Goal: Transaction & Acquisition: Purchase product/service

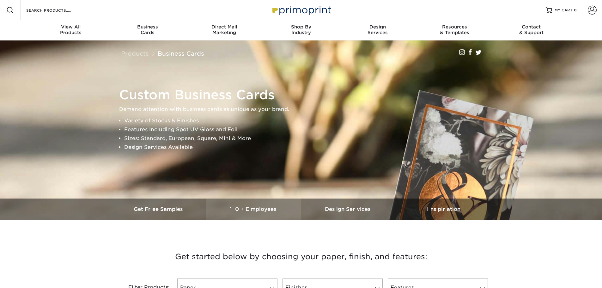
click at [251, 208] on h3 "10+ Employees" at bounding box center [253, 209] width 95 height 6
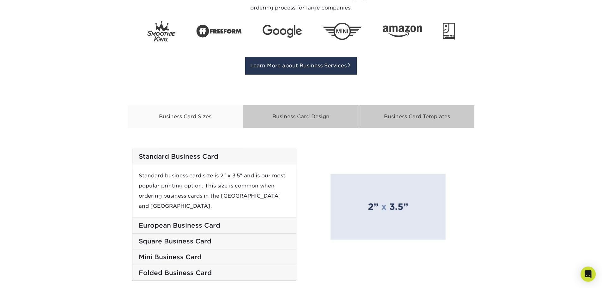
scroll to position [1022, 0]
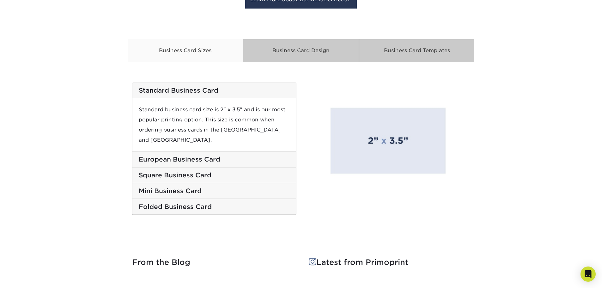
click at [193, 171] on h5 "Square Business Card" at bounding box center [214, 175] width 151 height 8
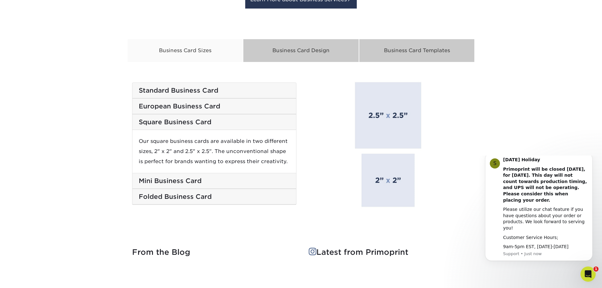
scroll to position [0, 0]
click at [400, 124] on img at bounding box center [388, 143] width 132 height 132
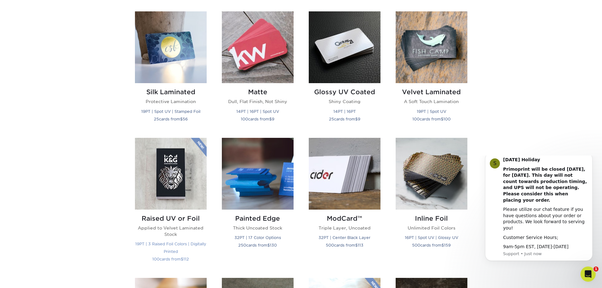
scroll to position [200, 0]
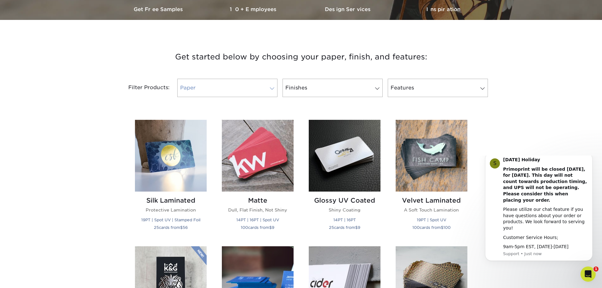
click at [229, 87] on link "Paper" at bounding box center [227, 88] width 100 height 18
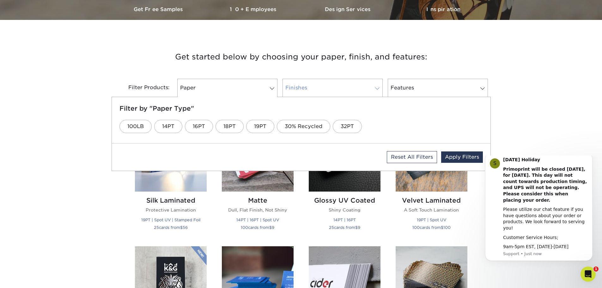
click at [329, 85] on link "Finishes" at bounding box center [333, 88] width 100 height 18
click at [380, 124] on link "Silk" at bounding box center [385, 126] width 26 height 13
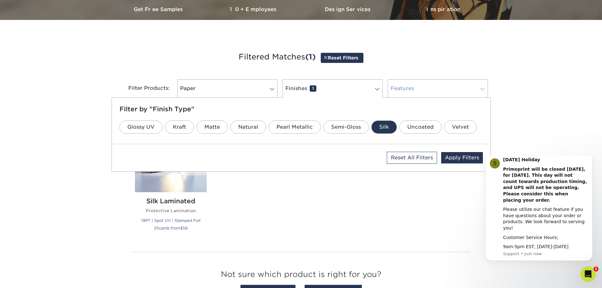
click at [421, 84] on link "Features 0" at bounding box center [438, 88] width 100 height 18
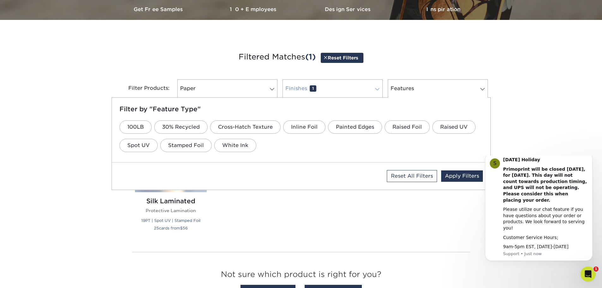
click at [332, 84] on link "Finishes 1" at bounding box center [333, 88] width 100 height 18
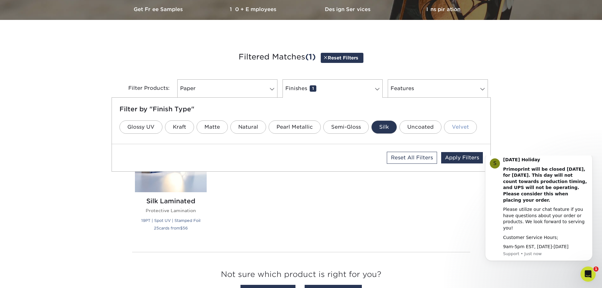
click at [448, 128] on link "Velvet" at bounding box center [460, 126] width 33 height 13
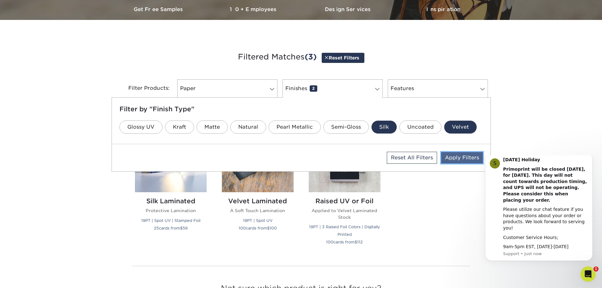
click at [462, 157] on link "Apply Filters" at bounding box center [462, 157] width 42 height 11
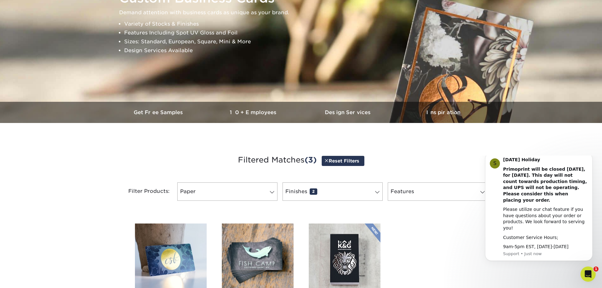
scroll to position [0, 0]
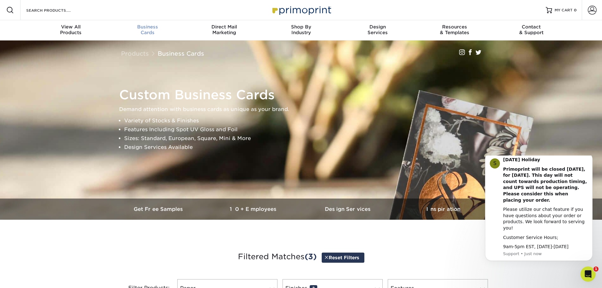
click at [145, 31] on div "Business Cards" at bounding box center [147, 29] width 77 height 11
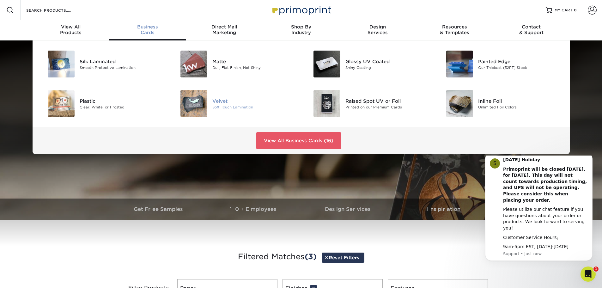
click at [194, 101] on img at bounding box center [194, 103] width 27 height 27
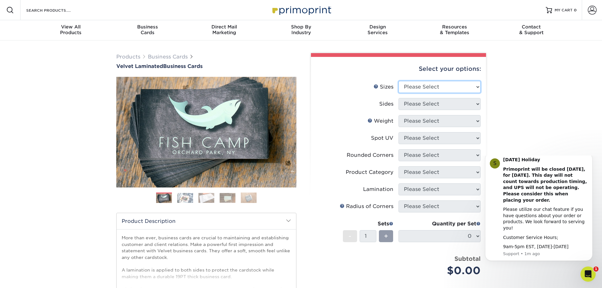
click at [420, 89] on select "Please Select 1.5" x 3.5" - Mini 1.75" x 3.5" - Mini 2" x 2" - Square 2" x 3" -…" at bounding box center [440, 87] width 82 height 12
select select "2.50x2.50"
click at [399, 81] on select "Please Select 1.5" x 3.5" - Mini 1.75" x 3.5" - Mini 2" x 2" - Square 2" x 3" -…" at bounding box center [440, 87] width 82 height 12
click at [423, 107] on select "Please Select Print Both Sides Print Front Only" at bounding box center [440, 104] width 82 height 12
select select "13abbda7-1d64-4f25-8bb2-c179b224825d"
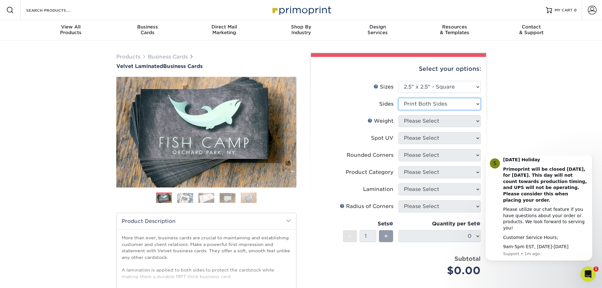
click at [399, 98] on select "Please Select Print Both Sides Print Front Only" at bounding box center [440, 104] width 82 height 12
click at [419, 123] on select "Please Select 16PT" at bounding box center [440, 121] width 82 height 12
select select "16PT"
click at [399, 115] on select "Please Select 16PT" at bounding box center [440, 121] width 82 height 12
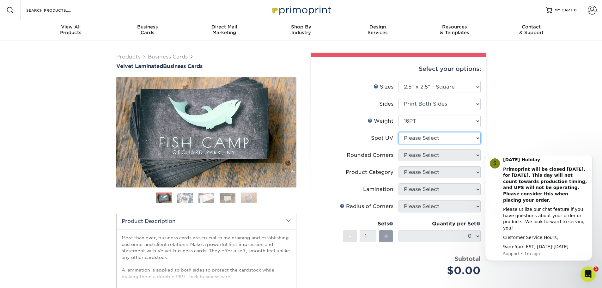
click at [418, 140] on select "Please Select No Spot UV Front and Back (Both Sides) Front Only Back Only" at bounding box center [440, 138] width 82 height 12
select select "3"
click at [399, 132] on select "Please Select No Spot UV Front and Back (Both Sides) Front Only Back Only" at bounding box center [440, 138] width 82 height 12
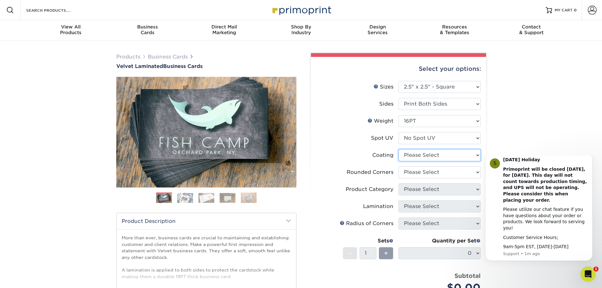
click at [411, 155] on select at bounding box center [440, 155] width 82 height 12
select select "3e7618de-abca-4bda-9f97-8b9129e913d8"
click at [399, 149] on select at bounding box center [440, 155] width 82 height 12
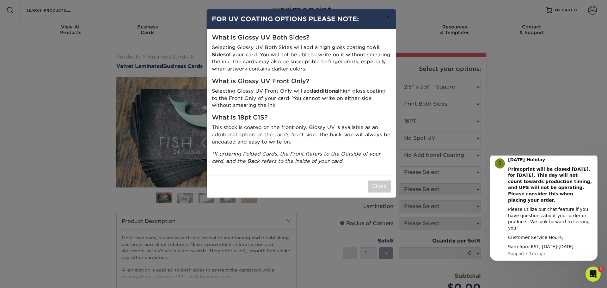
click at [387, 18] on button "×" at bounding box center [388, 18] width 15 height 18
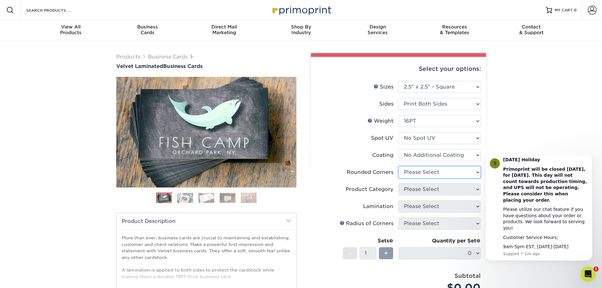
click at [417, 172] on select "Please Select Yes - Round 2 Corners Yes - Round 4 Corners No" at bounding box center [440, 172] width 82 height 12
select select "0"
click at [399, 166] on select "Please Select Yes - Round 2 Corners Yes - Round 4 Corners No" at bounding box center [440, 172] width 82 height 12
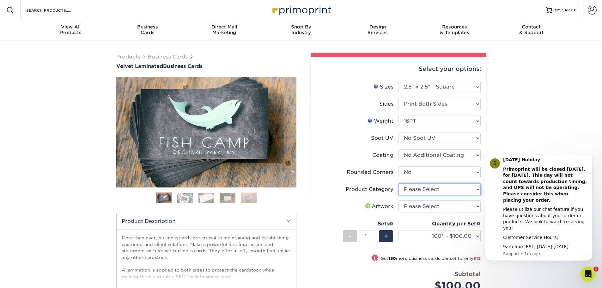
click at [414, 186] on select "Please Select Business Cards" at bounding box center [440, 189] width 82 height 12
select select "3b5148f1-0588-4f88-a218-97bcfdce65c1"
click at [399, 183] on select "Please Select Business Cards" at bounding box center [440, 189] width 82 height 12
click at [429, 204] on select "Please Select I will upload files I need a design - $100" at bounding box center [440, 206] width 82 height 12
select select "upload"
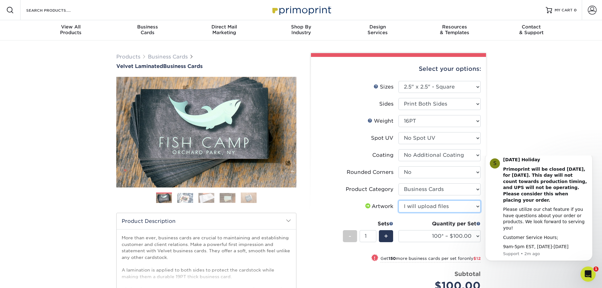
click at [399, 200] on select "Please Select I will upload files I need a design - $100" at bounding box center [440, 206] width 82 height 12
click at [457, 238] on select "100* – $100.00 250* – $112.00 500 – $120.00 1000 – $156.00 2500 – $307.00 5000 …" at bounding box center [440, 236] width 82 height 12
select select "250* – $112.00"
click at [399, 230] on select "100* – $100.00 250* – $112.00 500 – $120.00 1000 – $156.00 2500 – $307.00 5000 …" at bounding box center [440, 236] width 82 height 12
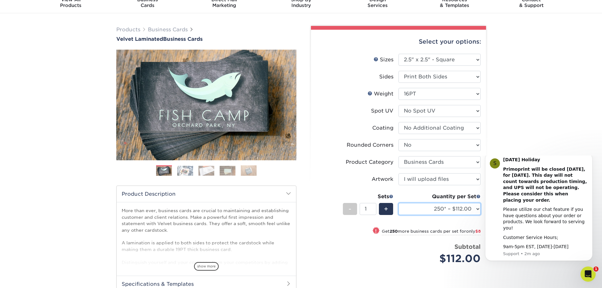
scroll to position [63, 0]
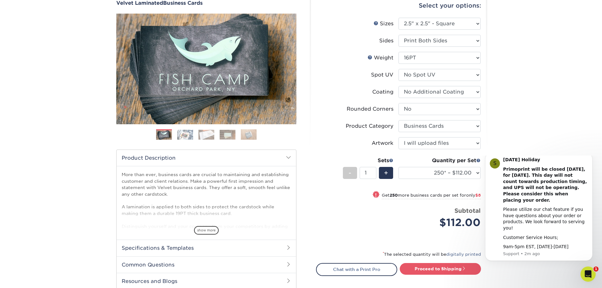
click at [252, 134] on img at bounding box center [249, 134] width 16 height 11
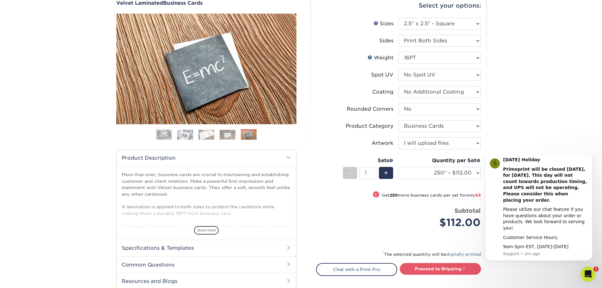
click at [228, 134] on img at bounding box center [228, 135] width 16 height 10
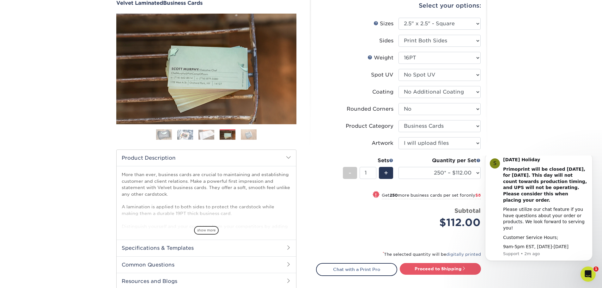
click at [211, 134] on img at bounding box center [207, 135] width 16 height 10
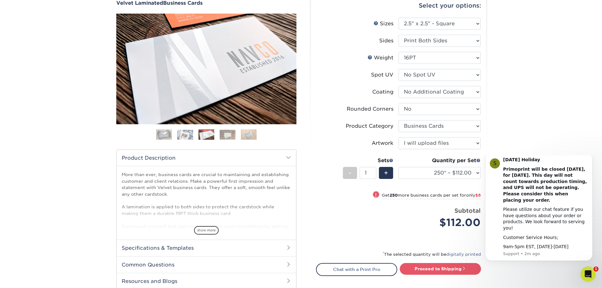
click at [183, 134] on img at bounding box center [185, 135] width 16 height 10
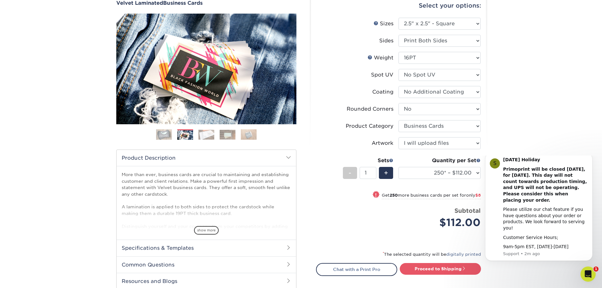
click at [174, 135] on ol at bounding box center [206, 136] width 180 height 15
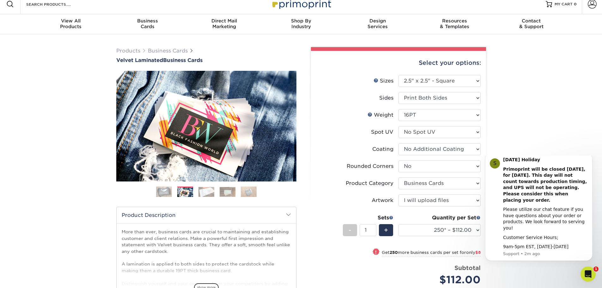
scroll to position [0, 0]
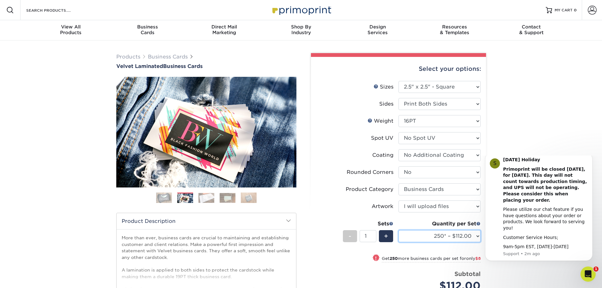
click at [435, 236] on select "100* – $100.00 250* – $112.00 500 – $120.00 1000 – $156.00 2500 – $307.00 5000 …" at bounding box center [440, 236] width 82 height 12
click at [146, 33] on div "Business Cards" at bounding box center [147, 29] width 77 height 11
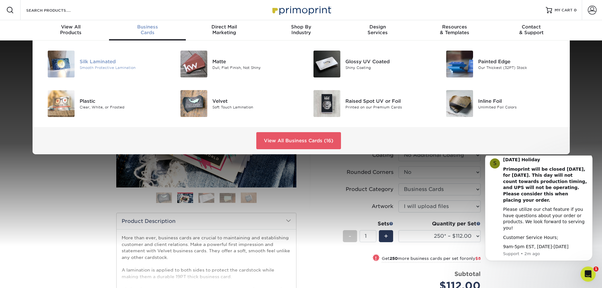
click at [99, 69] on div "Smooth Protective Lamination" at bounding box center [122, 67] width 84 height 5
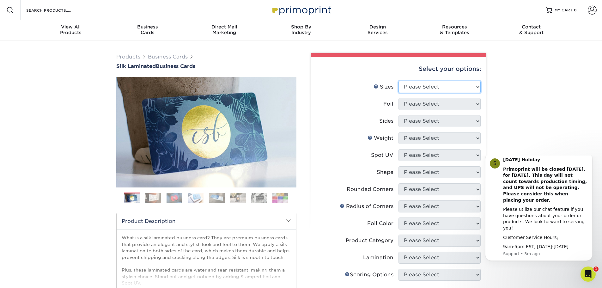
click at [409, 86] on select "Please Select 1.5" x 3.5" - Mini 1.75" x 3.5" - Mini 2" x 2" - Square 2" x 3" -…" at bounding box center [440, 87] width 82 height 12
select select "2.50x2.50"
click at [399, 81] on select "Please Select 1.5" x 3.5" - Mini 1.75" x 3.5" - Mini 2" x 2" - Square 2" x 3" -…" at bounding box center [440, 87] width 82 height 12
click at [413, 105] on select "Please Select Yes No" at bounding box center [440, 104] width 82 height 12
select select "0"
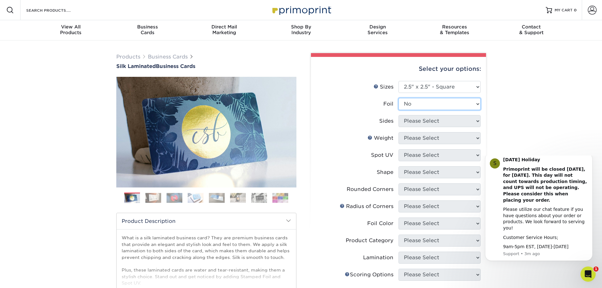
click at [399, 98] on select "Please Select Yes No" at bounding box center [440, 104] width 82 height 12
click at [413, 123] on select "Please Select Print Both Sides Print Front Only" at bounding box center [440, 121] width 82 height 12
select select "13abbda7-1d64-4f25-8bb2-c179b224825d"
click at [399, 115] on select "Please Select Print Both Sides Print Front Only" at bounding box center [440, 121] width 82 height 12
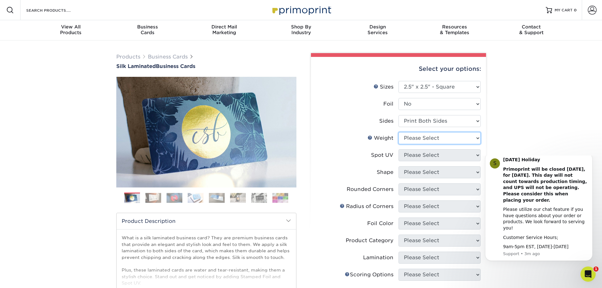
click at [414, 138] on select "Please Select 16PT" at bounding box center [440, 138] width 82 height 12
select select "16PT"
click at [399, 132] on select "Please Select 16PT" at bounding box center [440, 138] width 82 height 12
click at [413, 155] on select "Please Select No Spot UV Front and Back (Both Sides) Front Only Back Only" at bounding box center [440, 155] width 82 height 12
click at [399, 149] on select "Please Select No Spot UV Front and Back (Both Sides) Front Only Back Only" at bounding box center [440, 155] width 82 height 12
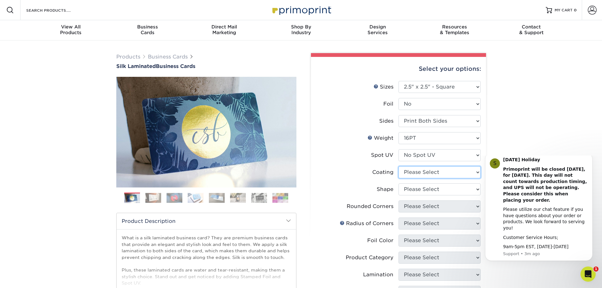
click at [417, 171] on select at bounding box center [440, 172] width 82 height 12
click at [414, 174] on select at bounding box center [440, 172] width 82 height 12
click at [416, 156] on select "Please Select No Spot UV Front and Back (Both Sides) Front Only Back Only" at bounding box center [440, 155] width 82 height 12
select select "0"
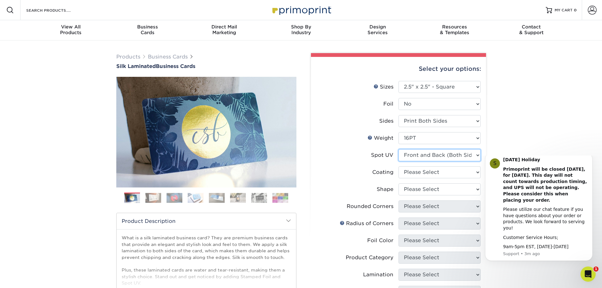
click at [399, 149] on select "Please Select No Spot UV Front and Back (Both Sides) Front Only Back Only" at bounding box center [440, 155] width 82 height 12
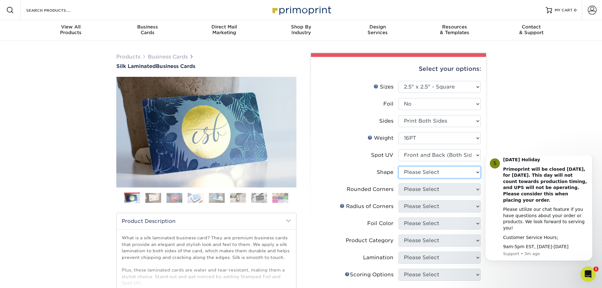
click at [413, 171] on select "Please Select Standard" at bounding box center [440, 172] width 82 height 12
select select "standard"
click at [399, 166] on select "Please Select Standard" at bounding box center [440, 172] width 82 height 12
click at [416, 191] on select "Please Select Yes - Round 2 Corners Yes - Round 4 Corners No" at bounding box center [440, 189] width 82 height 12
select select "0"
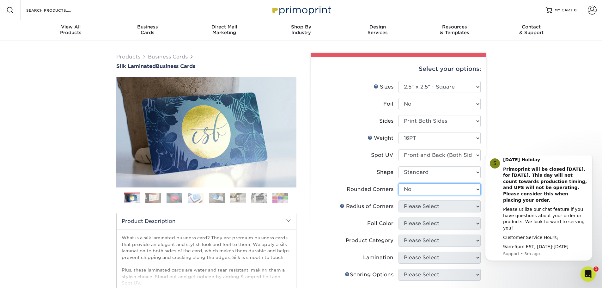
click at [399, 183] on select "Please Select Yes - Round 2 Corners Yes - Round 4 Corners No" at bounding box center [440, 189] width 82 height 12
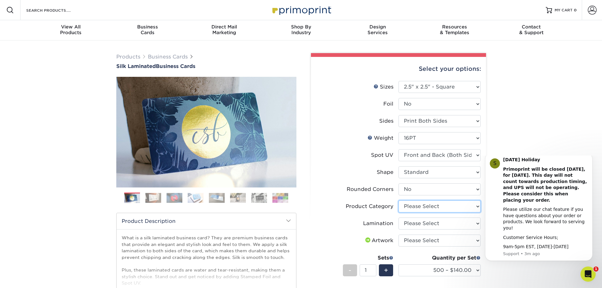
click at [417, 203] on select "Please Select Business Cards" at bounding box center [440, 206] width 82 height 12
select select "3b5148f1-0588-4f88-a218-97bcfdce65c1"
click at [399, 200] on select "Please Select Business Cards" at bounding box center [440, 206] width 82 height 12
click at [414, 223] on select "Please Select Silk" at bounding box center [440, 224] width 82 height 12
select select "ccacb42f-45f7-42d3-bbd3-7c8421cf37f0"
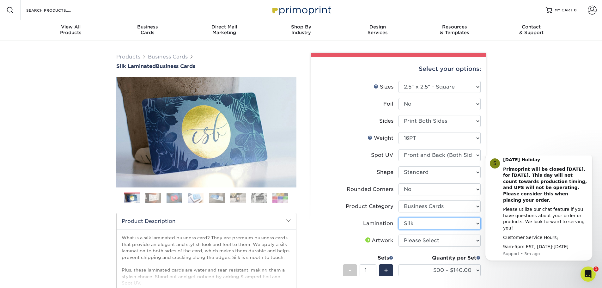
click at [399, 218] on select "Please Select Silk" at bounding box center [440, 224] width 82 height 12
click at [405, 156] on select "Please Select No Spot UV Front and Back (Both Sides) Front Only Back Only" at bounding box center [440, 155] width 82 height 12
select select "3"
click at [399, 149] on select "Please Select No Spot UV Front and Back (Both Sides) Front Only Back Only" at bounding box center [440, 155] width 82 height 12
select select "-1"
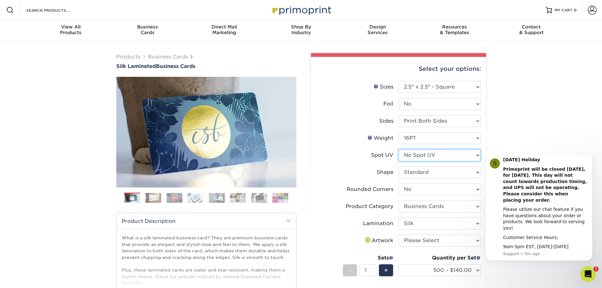
select select "-1"
select select
select select "-1"
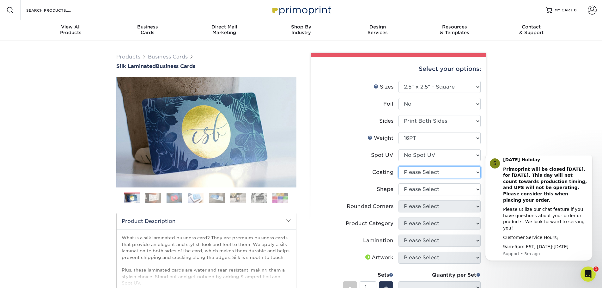
click at [429, 175] on select at bounding box center [440, 172] width 82 height 12
select select "3e7618de-abca-4bda-9f97-8b9129e913d8"
click at [399, 166] on select at bounding box center [440, 172] width 82 height 12
select select
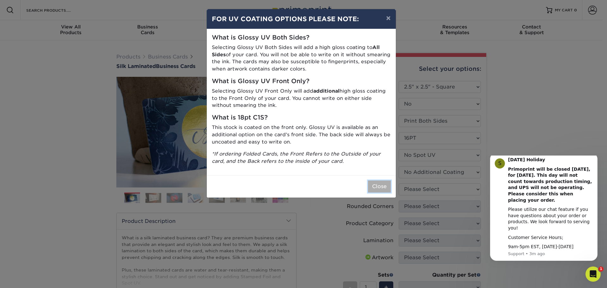
click at [380, 188] on button "Close" at bounding box center [379, 187] width 23 height 12
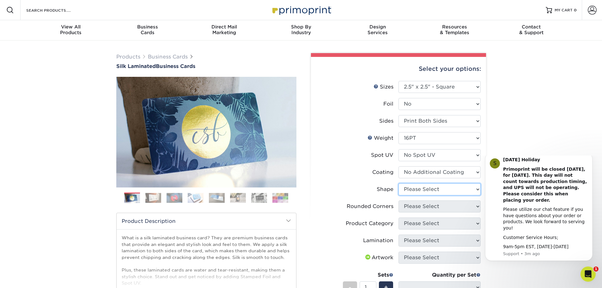
click at [413, 190] on select "Please Select Standard" at bounding box center [440, 189] width 82 height 12
select select "standard"
click at [399, 183] on select "Please Select Standard" at bounding box center [440, 189] width 82 height 12
select select
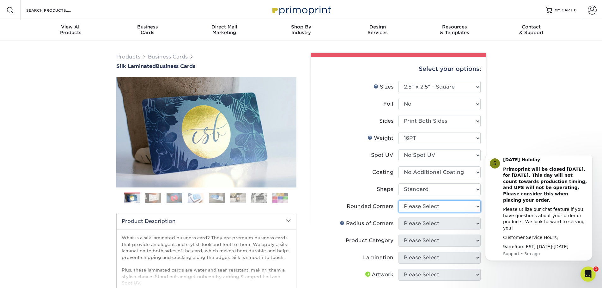
click at [411, 205] on select "Please Select Yes - Round 2 Corners Yes - Round 4 Corners No" at bounding box center [440, 206] width 82 height 12
select select "0"
click at [399, 200] on select "Please Select Yes - Round 2 Corners Yes - Round 4 Corners No" at bounding box center [440, 206] width 82 height 12
select select "-1"
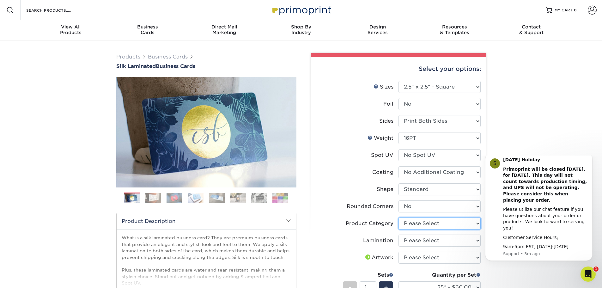
click at [422, 222] on select "Please Select Business Cards" at bounding box center [440, 224] width 82 height 12
select select "3b5148f1-0588-4f88-a218-97bcfdce65c1"
click at [399, 218] on select "Please Select Business Cards" at bounding box center [440, 224] width 82 height 12
click at [404, 240] on select "Please Select Silk" at bounding box center [440, 241] width 82 height 12
select select "ccacb42f-45f7-42d3-bbd3-7c8421cf37f0"
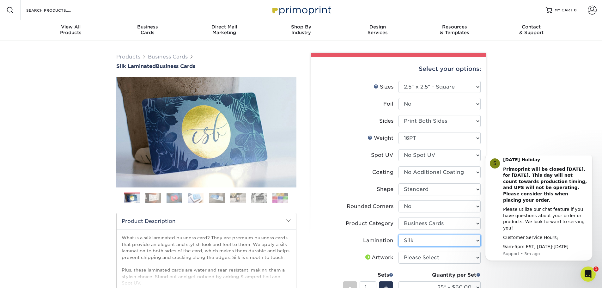
click at [399, 235] on select "Please Select Silk" at bounding box center [440, 241] width 82 height 12
click at [431, 259] on select "Please Select I will upload files I need a design - $100" at bounding box center [440, 258] width 82 height 12
select select "upload"
click at [399, 252] on select "Please Select I will upload files I need a design - $100" at bounding box center [440, 258] width 82 height 12
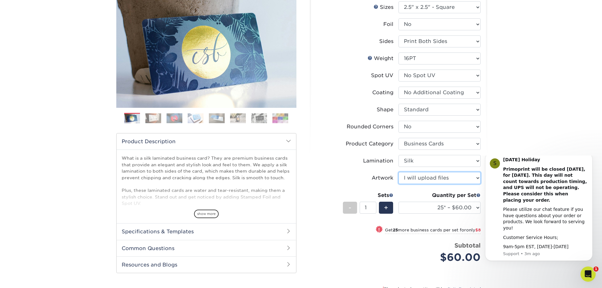
scroll to position [95, 0]
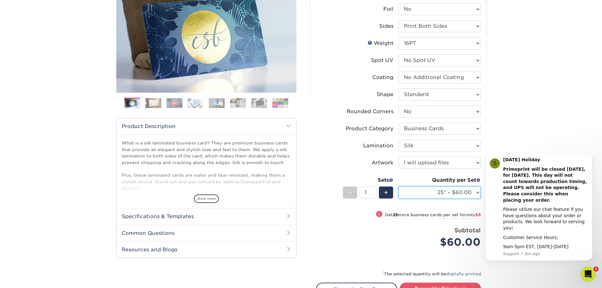
click at [456, 191] on select "25* – $60.00 50* – $68.00 75* – $76.00 100* – $84.00 250* – $92.00 500 – $96.00…" at bounding box center [440, 193] width 82 height 12
select select "250* – $92.00"
click at [399, 187] on select "25* – $60.00 50* – $68.00 75* – $76.00 100* – $84.00 250* – $92.00 500 – $96.00…" at bounding box center [440, 193] width 82 height 12
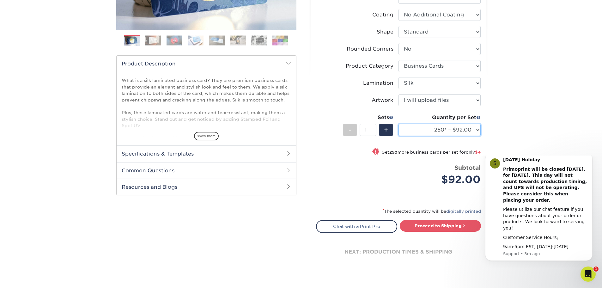
scroll to position [158, 0]
click at [458, 132] on select "25* – $60.00 50* – $68.00 75* – $76.00 100* – $84.00 250* – $92.00 500 – $96.00…" at bounding box center [440, 129] width 82 height 12
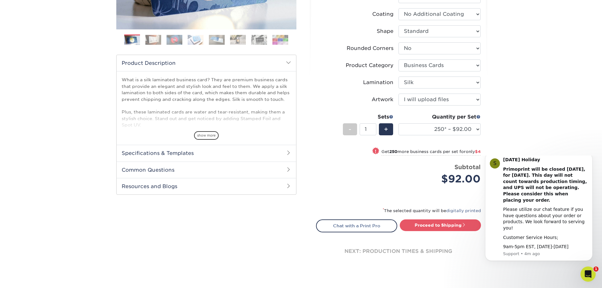
click at [491, 44] on div "Products Business Cards Silk Laminated Business Cards Previous Next" at bounding box center [301, 87] width 602 height 411
